Goal: Check status: Check status

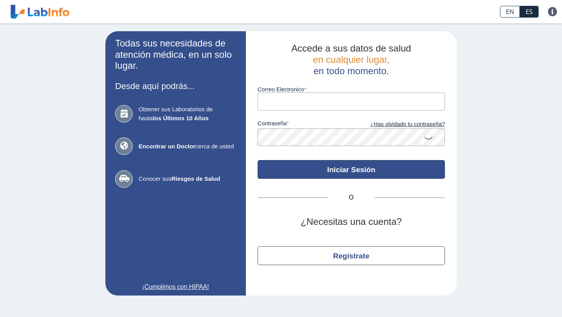
type input "[EMAIL_ADDRESS][DOMAIN_NAME]"
click at [340, 170] on button "Iniciar Sesión" at bounding box center [350, 169] width 187 height 19
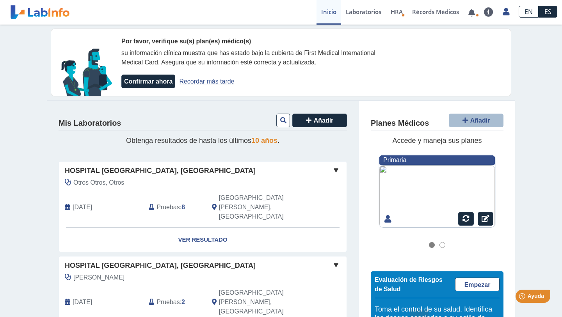
click at [177, 202] on span "Pruebas" at bounding box center [167, 206] width 23 height 9
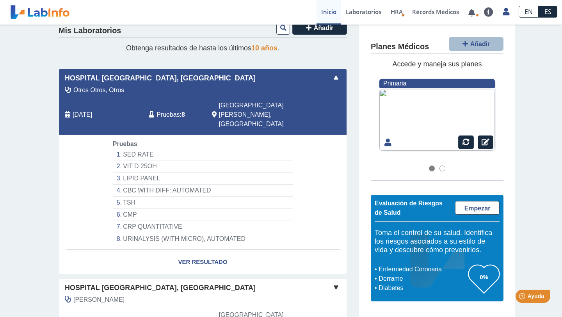
scroll to position [96, 0]
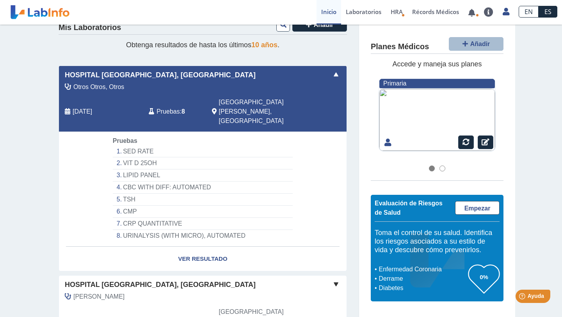
click at [138, 194] on li "TSH" at bounding box center [203, 200] width 180 height 12
click at [158, 194] on li "TSH" at bounding box center [203, 200] width 180 height 12
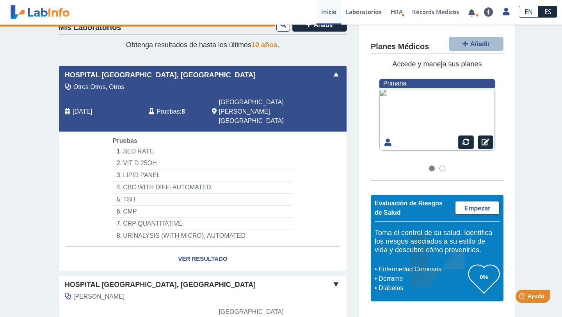
click at [158, 194] on li "TSH" at bounding box center [203, 200] width 180 height 12
click at [134, 194] on li "TSH" at bounding box center [203, 200] width 180 height 12
click at [132, 194] on li "TSH" at bounding box center [203, 200] width 180 height 12
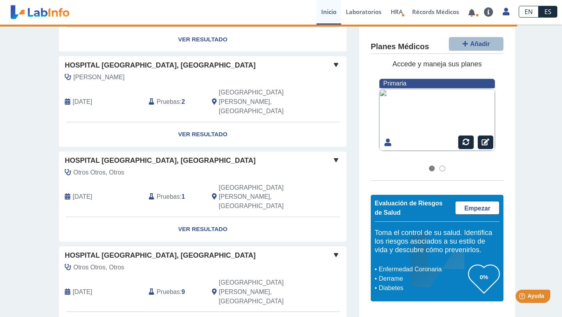
scroll to position [312, 0]
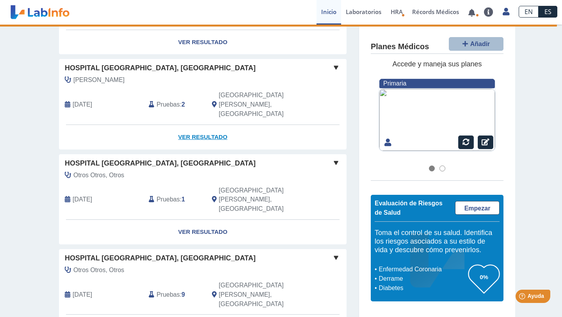
click at [202, 125] on link "Ver Resultado" at bounding box center [203, 137] width 288 height 25
click at [203, 125] on link "Ver Resultado" at bounding box center [203, 137] width 288 height 25
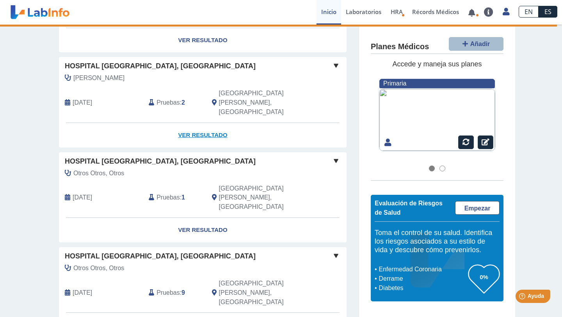
scroll to position [300, 0]
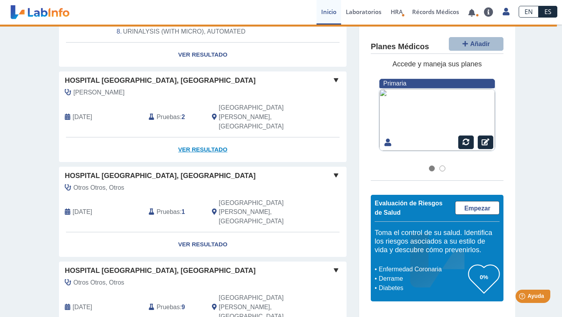
click at [204, 137] on link "Ver Resultado" at bounding box center [203, 149] width 288 height 25
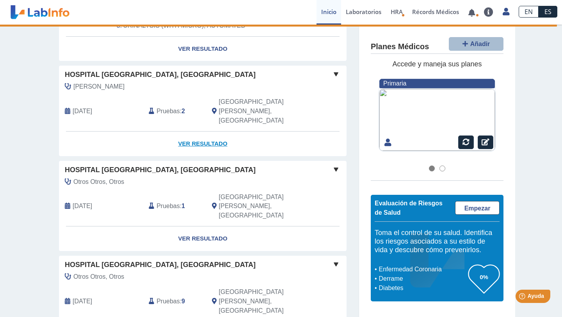
scroll to position [305, 0]
click at [211, 132] on link "Ver Resultado" at bounding box center [203, 144] width 288 height 25
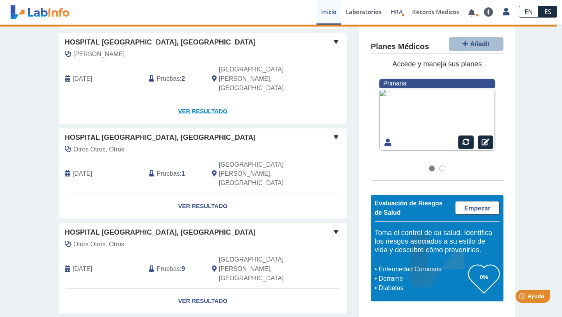
scroll to position [338, 0]
click at [204, 99] on link "Ver Resultado" at bounding box center [203, 111] width 288 height 25
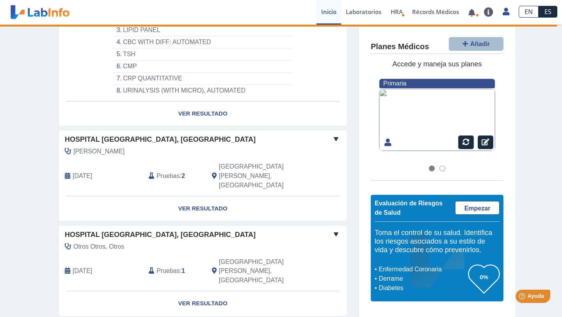
scroll to position [252, 0]
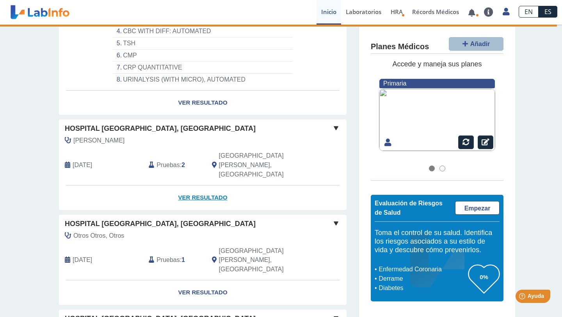
click at [194, 185] on link "Ver Resultado" at bounding box center [203, 197] width 288 height 25
click at [335, 123] on span at bounding box center [335, 127] width 9 height 9
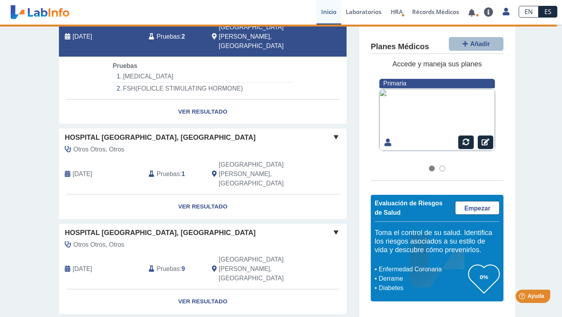
scroll to position [384, 0]
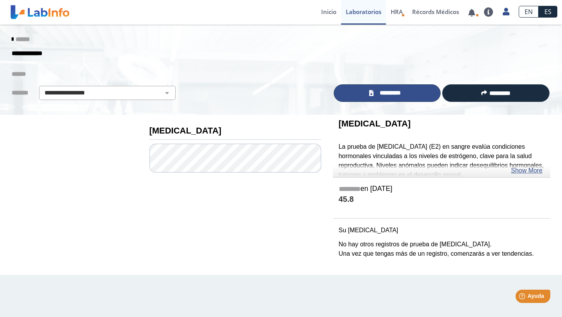
click at [417, 97] on link "*********" at bounding box center [387, 93] width 107 height 18
click at [399, 96] on span "*********" at bounding box center [390, 93] width 29 height 9
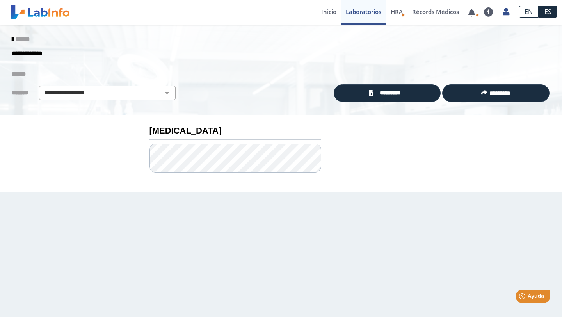
click at [12, 41] on icon at bounding box center [13, 39] width 2 height 6
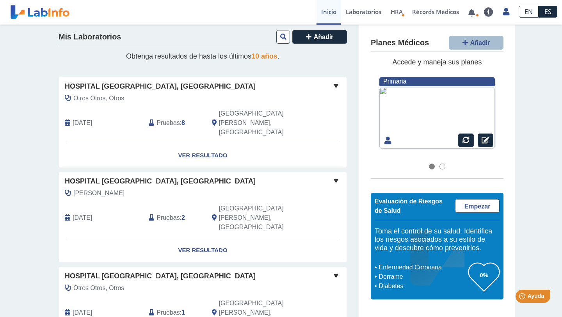
scroll to position [83, 0]
click at [199, 238] on link "Ver Resultado" at bounding box center [203, 250] width 288 height 25
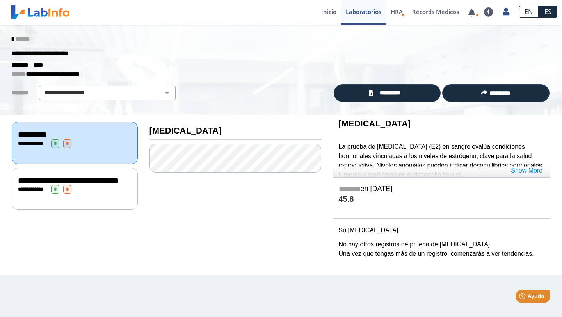
click at [529, 171] on link "Show More" at bounding box center [527, 170] width 32 height 9
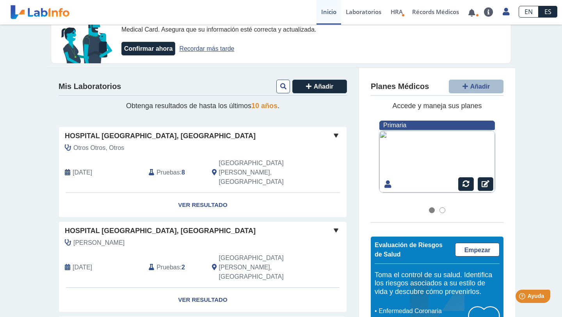
scroll to position [33, 0]
click at [337, 225] on span at bounding box center [335, 229] width 9 height 9
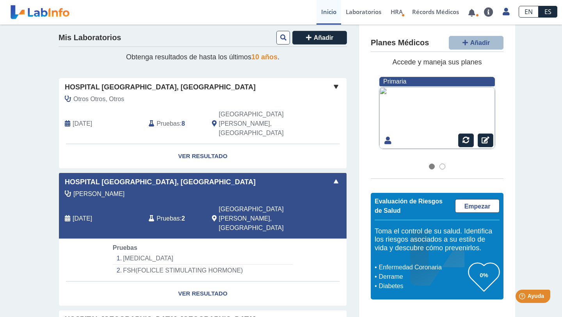
scroll to position [84, 0]
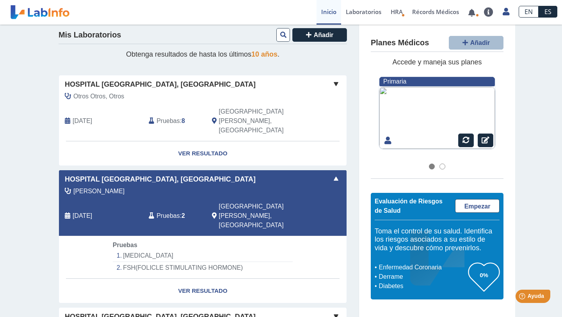
click at [210, 262] on li "FSH(FOLICLE STIMULATING HORMONE)" at bounding box center [203, 268] width 180 height 12
select select "**********"
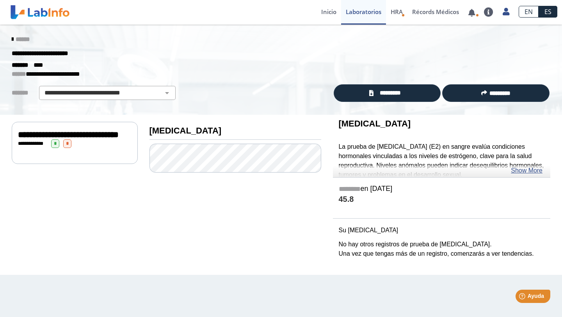
click at [67, 156] on div "**********" at bounding box center [75, 143] width 126 height 42
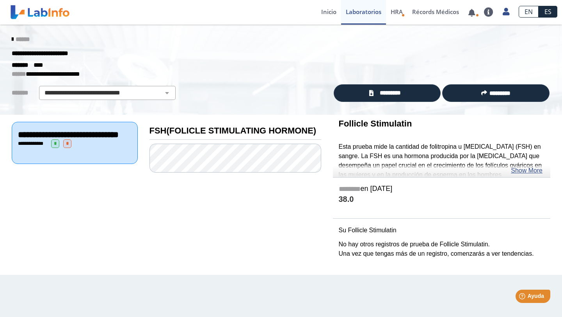
click at [67, 156] on div "**********" at bounding box center [75, 143] width 126 height 42
click at [82, 139] on span "**********" at bounding box center [68, 134] width 101 height 9
click at [409, 93] on link "*********" at bounding box center [387, 93] width 107 height 18
